Goal: Task Accomplishment & Management: Use online tool/utility

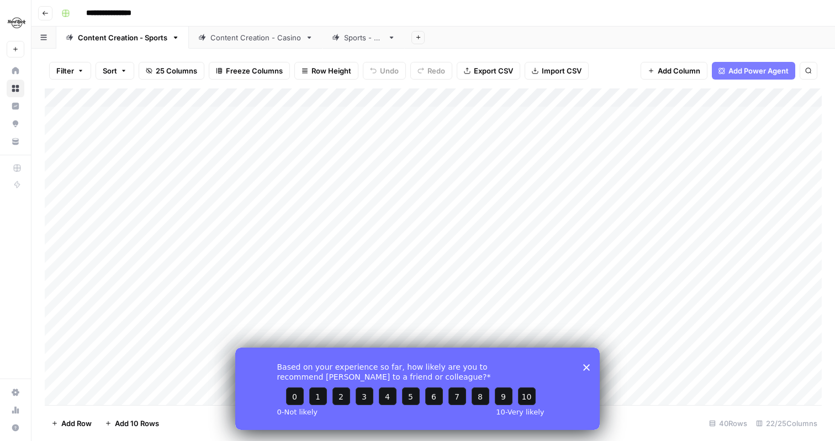
click at [584, 366] on icon "Close survey" at bounding box center [586, 366] width 7 height 7
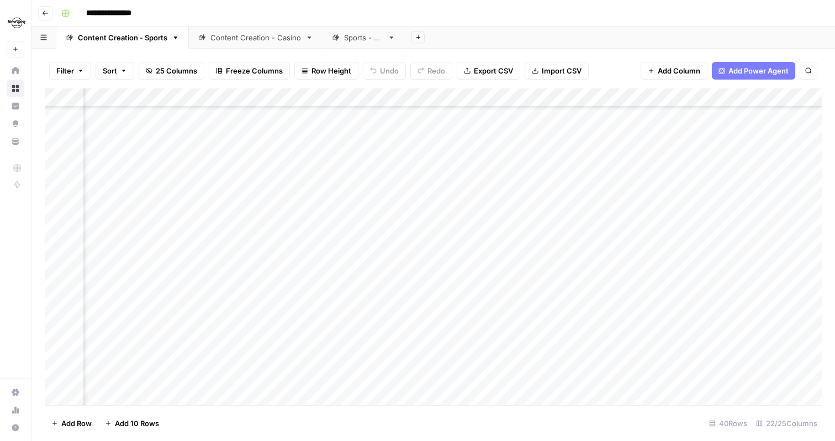
scroll to position [129, 1590]
click at [380, 212] on div "Add Column" at bounding box center [433, 246] width 777 height 316
drag, startPoint x: 316, startPoint y: 212, endPoint x: 520, endPoint y: 226, distance: 204.2
click at [520, 226] on body "**********" at bounding box center [417, 220] width 835 height 441
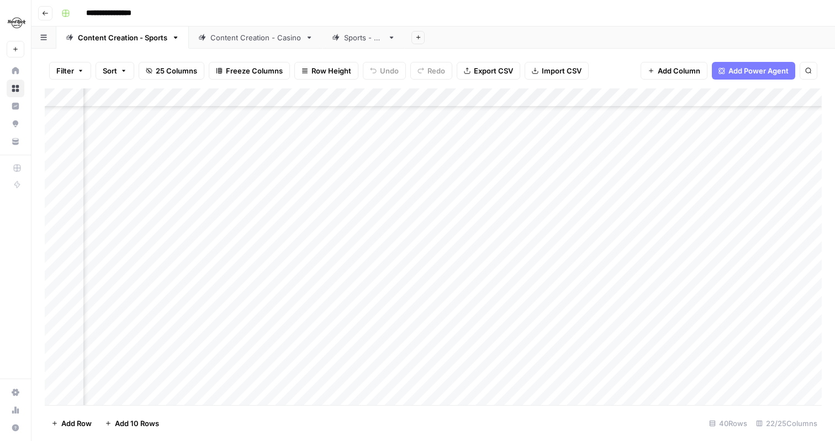
click at [484, 184] on div "Add Column" at bounding box center [433, 246] width 777 height 316
click at [460, 213] on div "Add Column" at bounding box center [433, 246] width 777 height 316
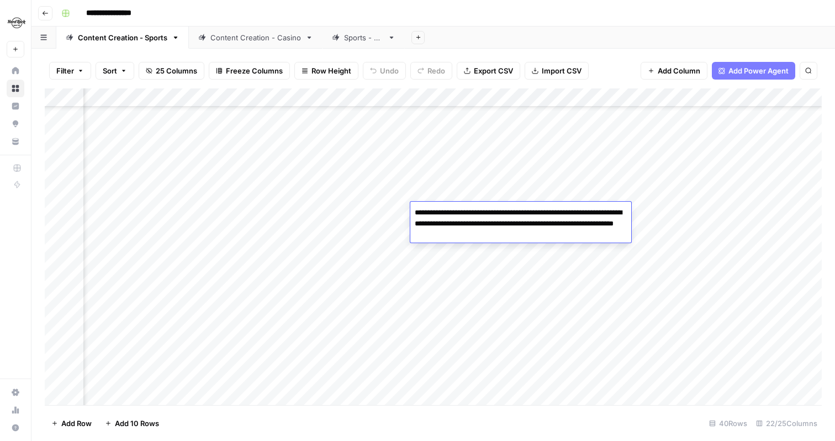
drag, startPoint x: 416, startPoint y: 211, endPoint x: 507, endPoint y: 241, distance: 95.7
click at [507, 241] on textarea "**********" at bounding box center [520, 224] width 221 height 38
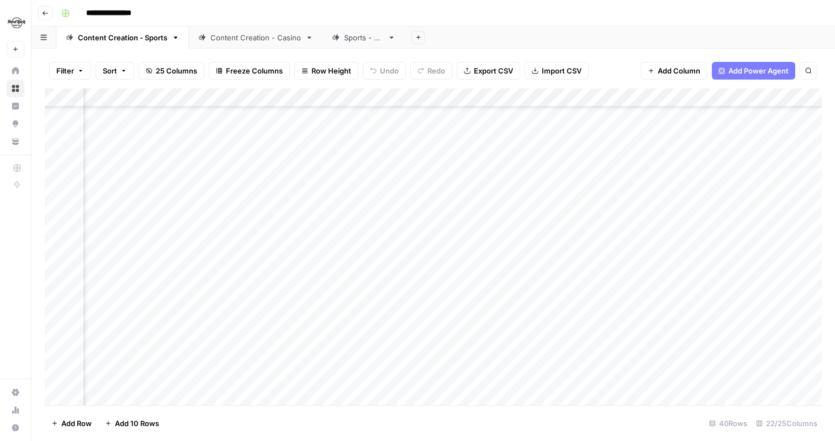
click at [644, 209] on div "Add Column" at bounding box center [433, 246] width 777 height 316
click at [475, 210] on div "Add Column" at bounding box center [433, 246] width 777 height 316
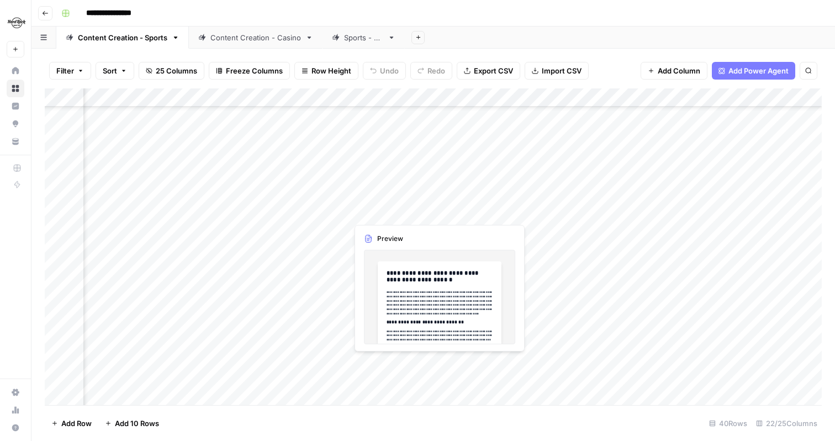
click at [372, 215] on div "Add Column" at bounding box center [433, 246] width 777 height 316
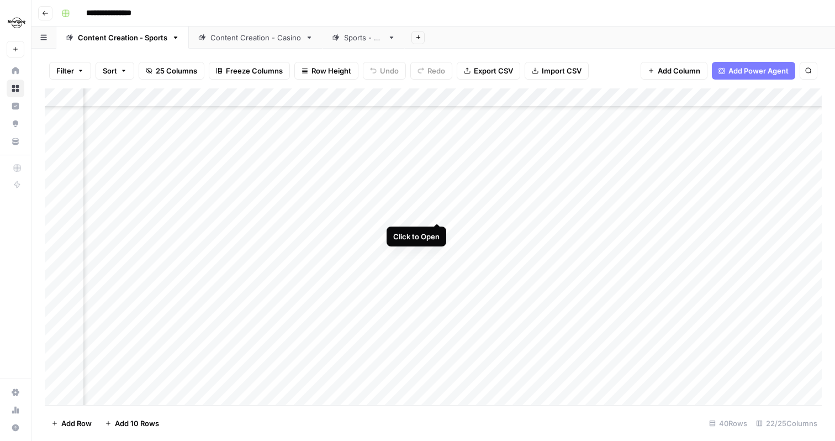
click at [437, 208] on div "Add Column" at bounding box center [433, 246] width 777 height 316
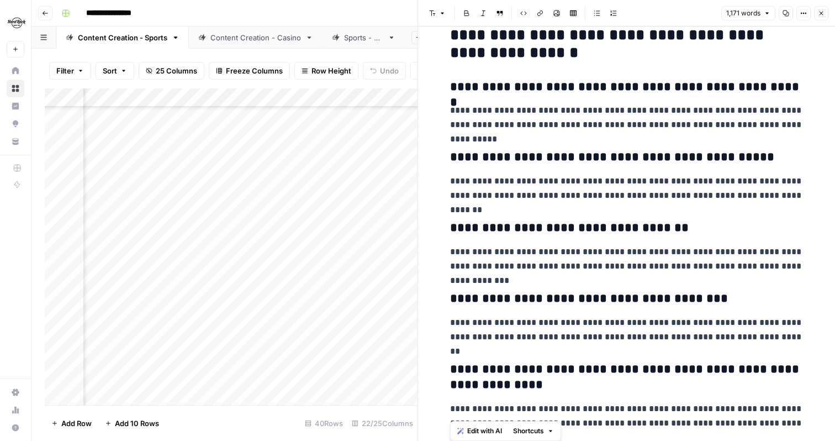
scroll to position [1665, 0]
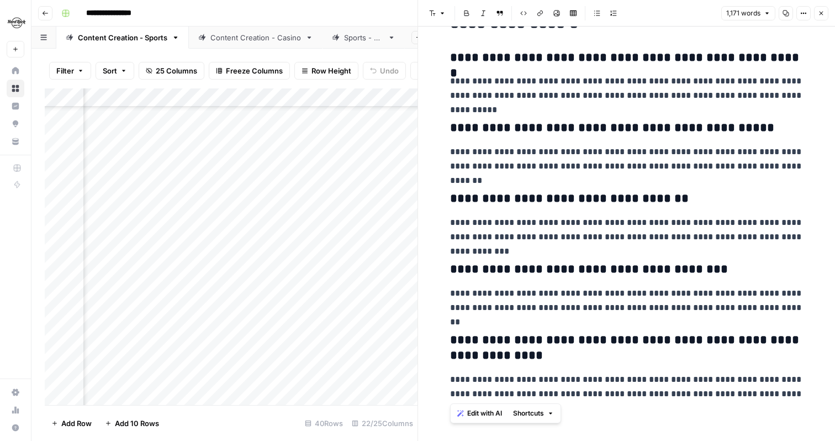
drag, startPoint x: 456, startPoint y: 59, endPoint x: 778, endPoint y: 404, distance: 472.4
copy div "**********"
